Goal: Transaction & Acquisition: Download file/media

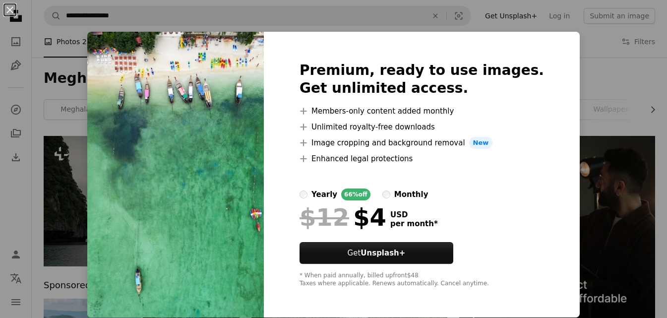
click at [571, 118] on div "An X shape Premium, ready to use images. Get unlimited access. A plus sign Memb…" at bounding box center [333, 159] width 667 height 318
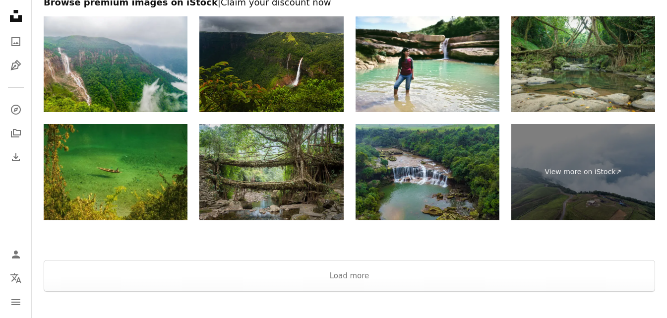
scroll to position [1983, 0]
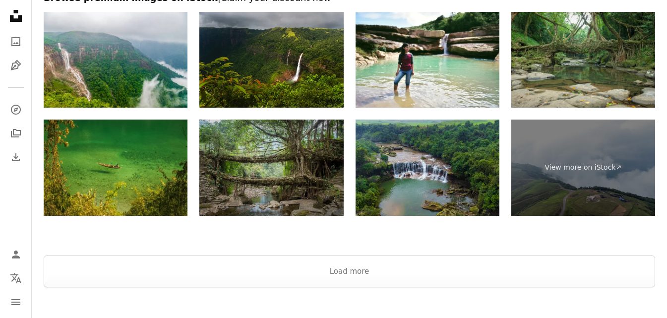
click at [291, 154] on img at bounding box center [271, 167] width 144 height 96
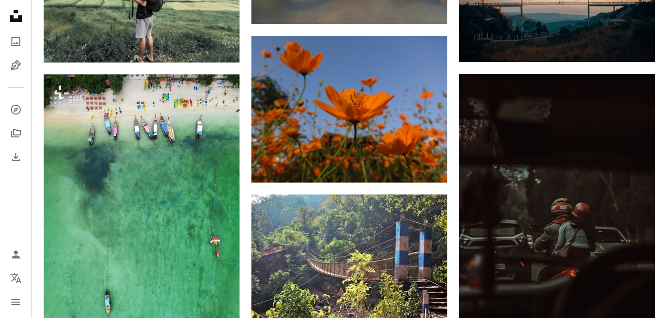
scroll to position [1190, 0]
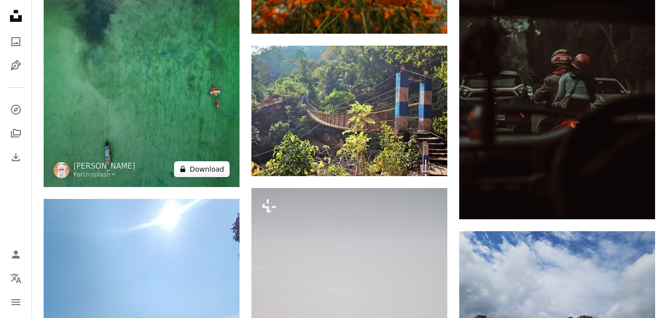
click at [215, 167] on button "A lock Download" at bounding box center [202, 169] width 56 height 16
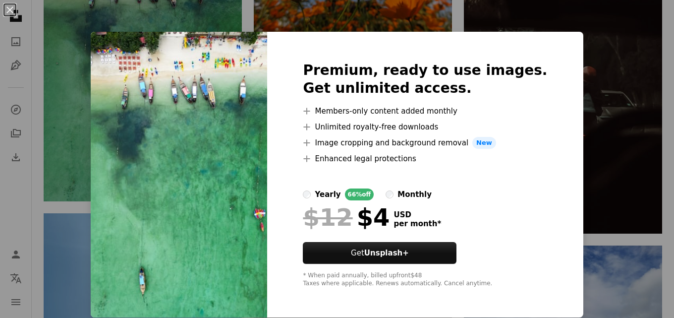
click at [574, 68] on div "An X shape Premium, ready to use images. Get unlimited access. A plus sign Memb…" at bounding box center [337, 159] width 674 height 318
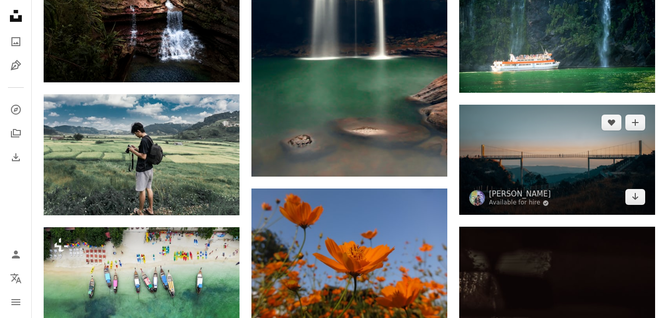
scroll to position [892, 0]
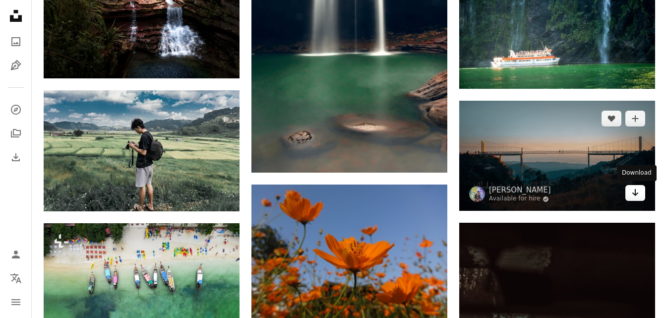
click at [635, 192] on icon "Download" at bounding box center [635, 192] width 6 height 7
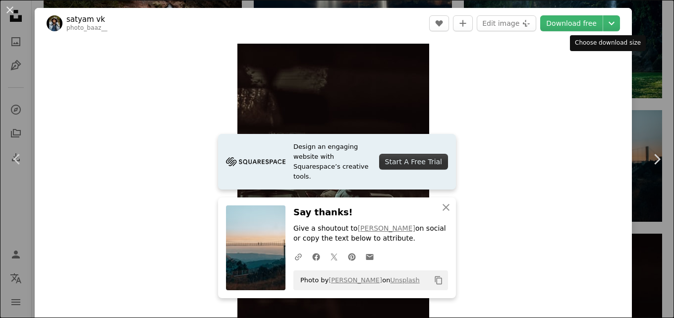
click at [644, 44] on div "An X shape Chevron left Chevron right satyam vk photo_baaz__ A heart A plus sig…" at bounding box center [337, 159] width 674 height 318
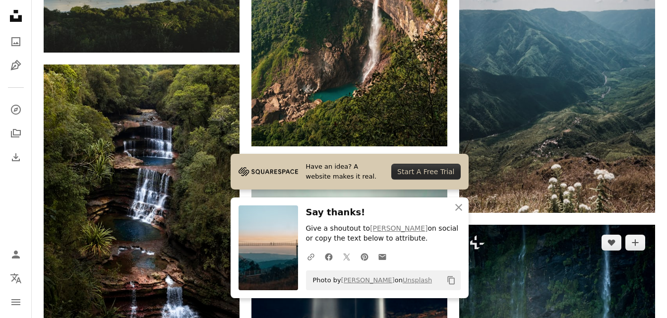
scroll to position [595, 0]
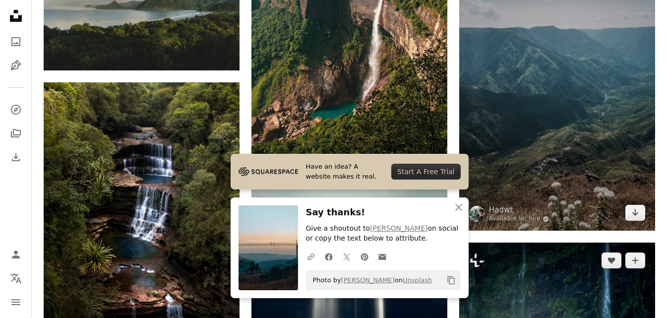
click at [547, 132] on img at bounding box center [557, 81] width 196 height 299
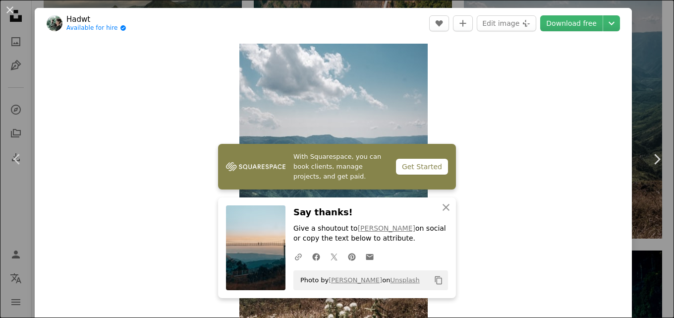
click at [440, 207] on icon "An X shape" at bounding box center [446, 207] width 12 height 12
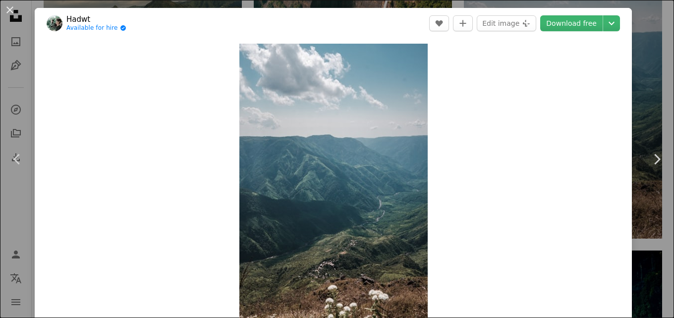
click at [633, 64] on div "An X shape Chevron left Chevron right Hadwt Available for hire A checkmark insi…" at bounding box center [337, 159] width 674 height 318
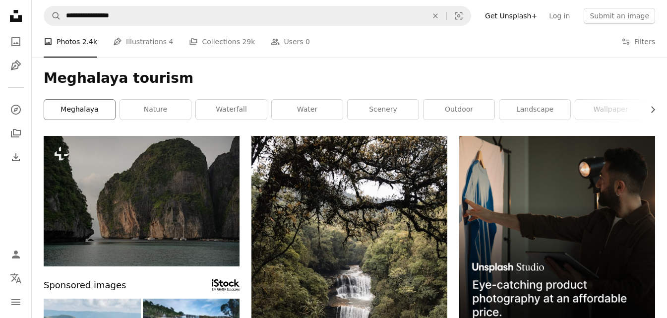
click at [110, 100] on link "meghalaya" at bounding box center [79, 110] width 71 height 20
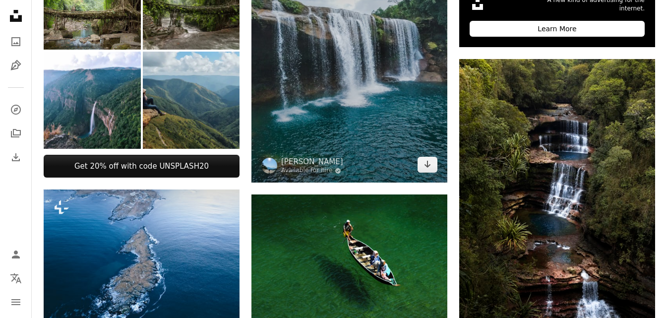
scroll to position [347, 0]
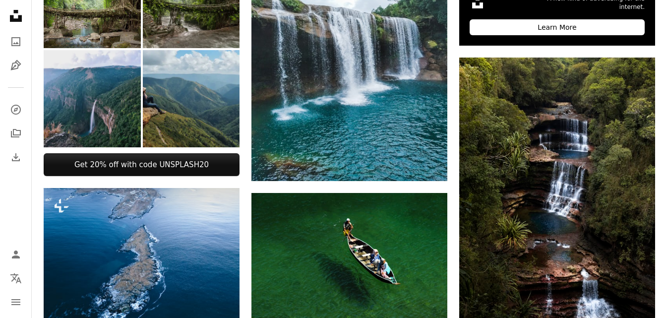
click at [114, 108] on img at bounding box center [92, 98] width 97 height 97
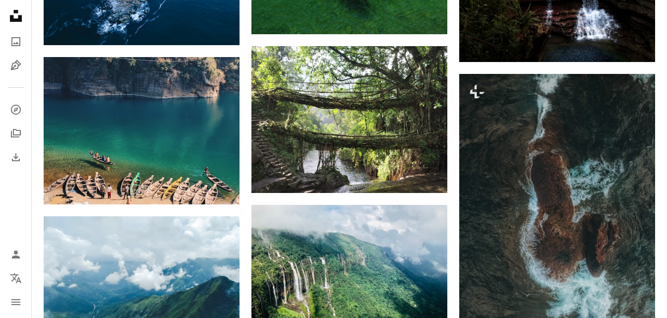
scroll to position [645, 0]
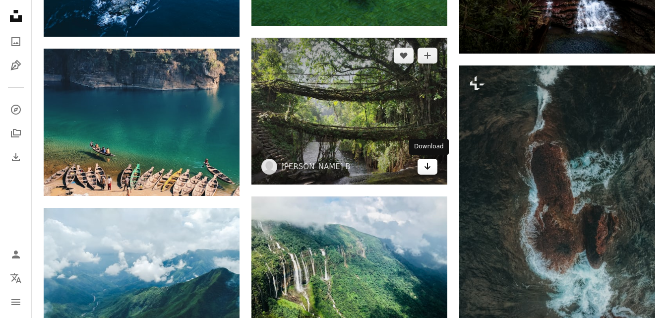
click at [423, 169] on link "Arrow pointing down" at bounding box center [427, 167] width 20 height 16
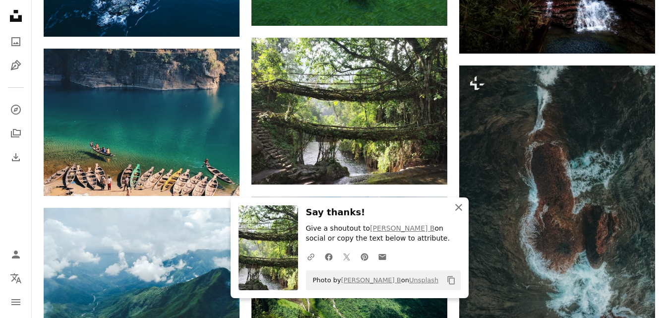
click at [460, 203] on icon "An X shape" at bounding box center [459, 207] width 12 height 12
